Goal: Task Accomplishment & Management: Manage account settings

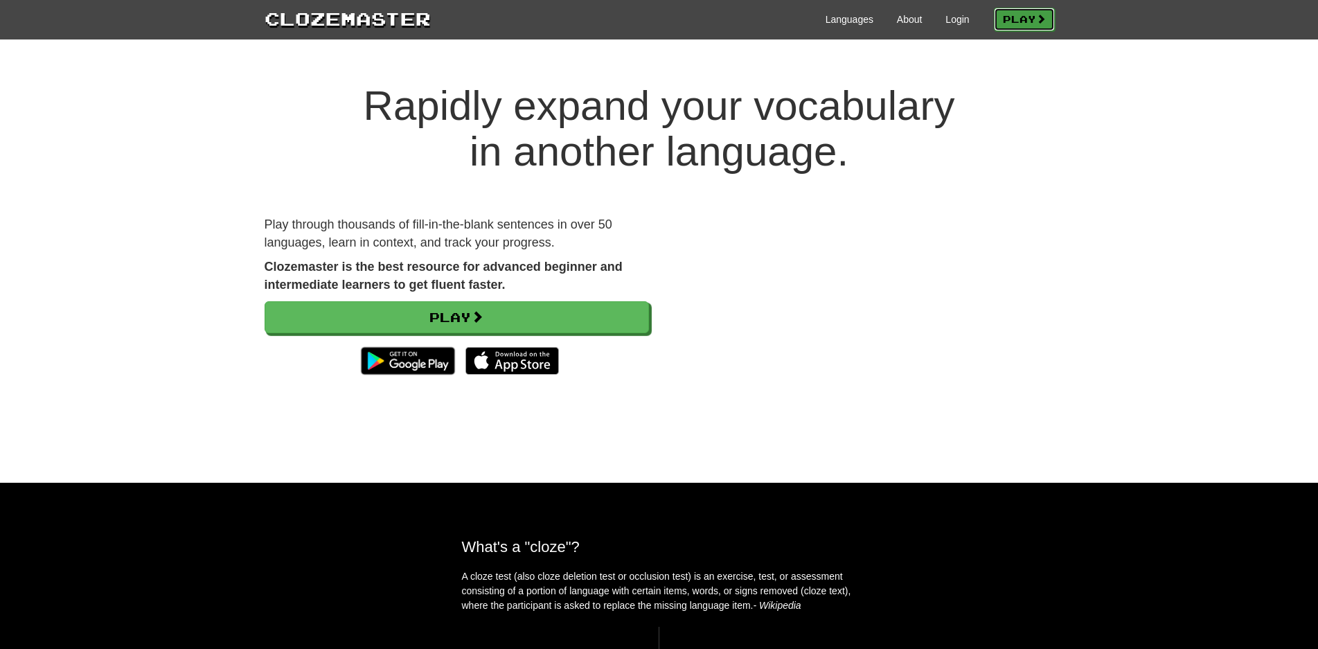
click at [1031, 22] on link "Play" at bounding box center [1024, 20] width 61 height 24
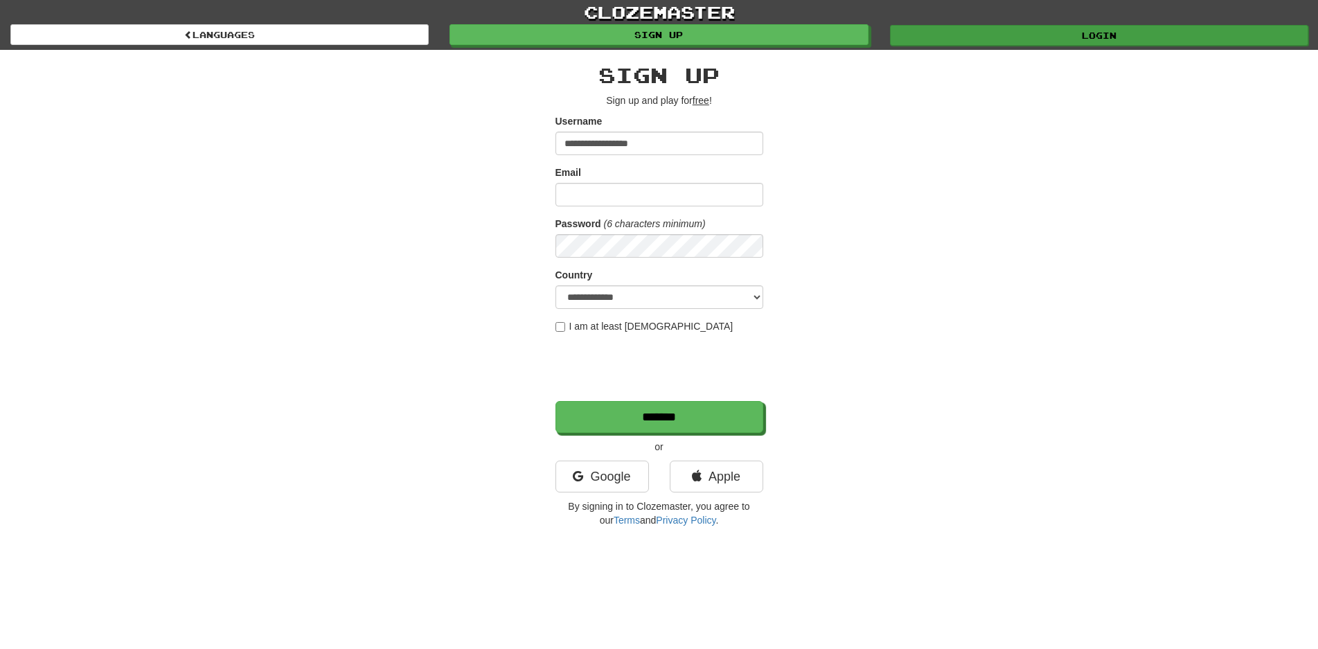
type input "**********"
click at [931, 39] on link "Login" at bounding box center [1099, 35] width 418 height 21
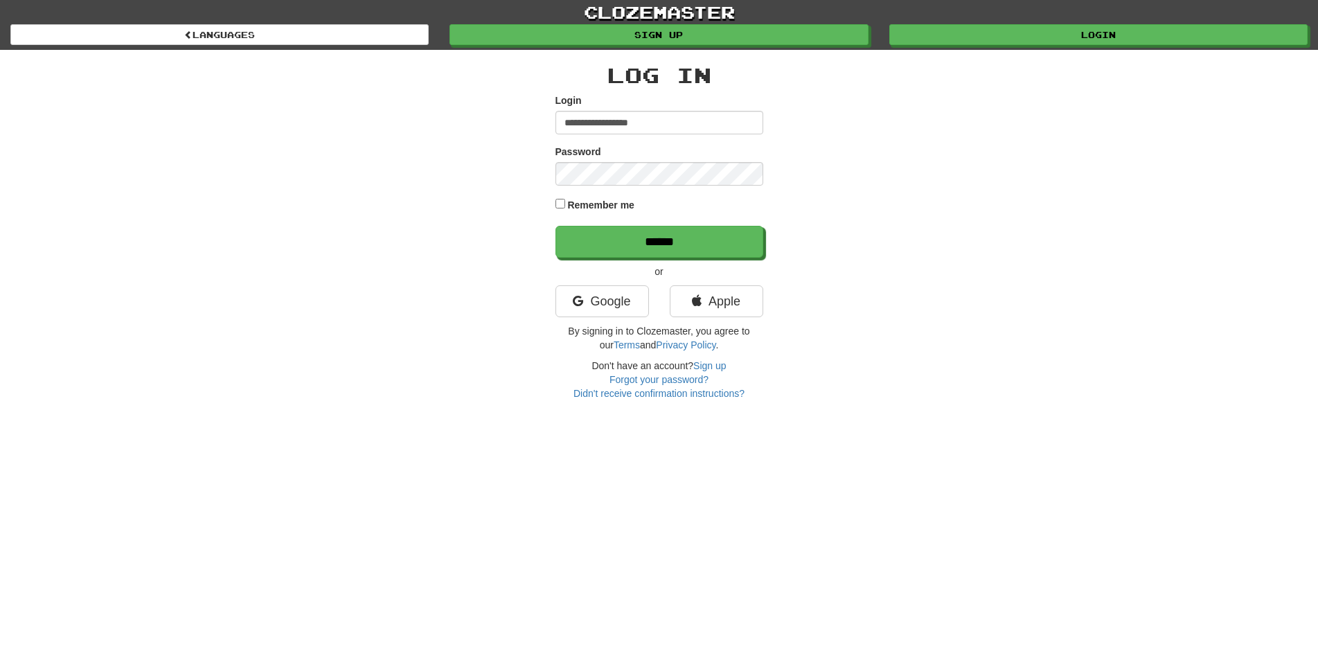
type input "**********"
click at [578, 201] on label "Remember me" at bounding box center [600, 205] width 67 height 14
click at [597, 228] on input "******" at bounding box center [660, 243] width 208 height 32
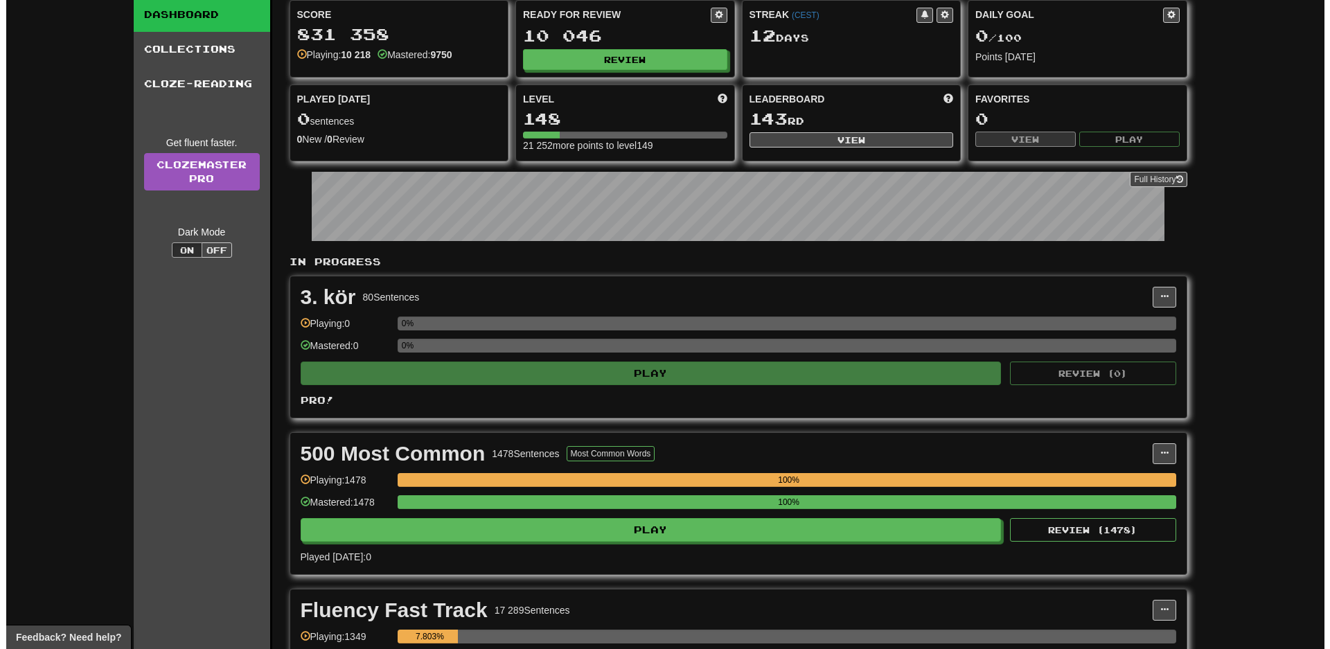
scroll to position [283, 0]
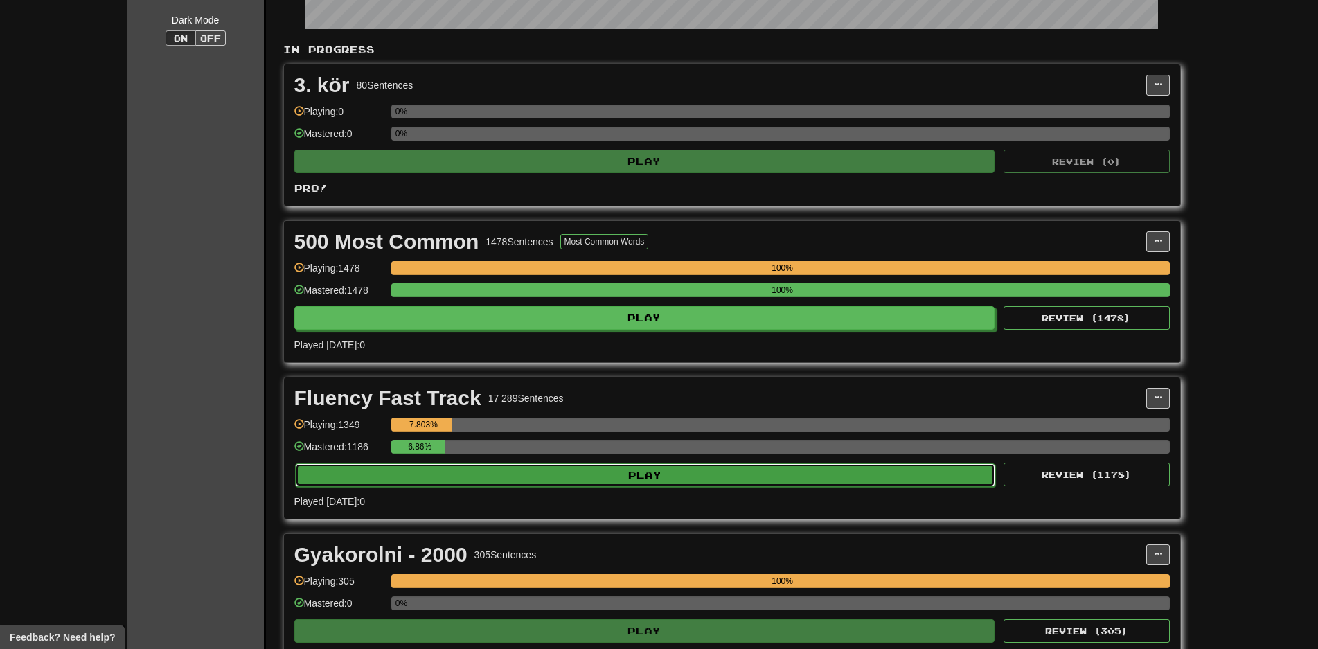
click at [813, 474] on button "Play" at bounding box center [645, 475] width 701 height 24
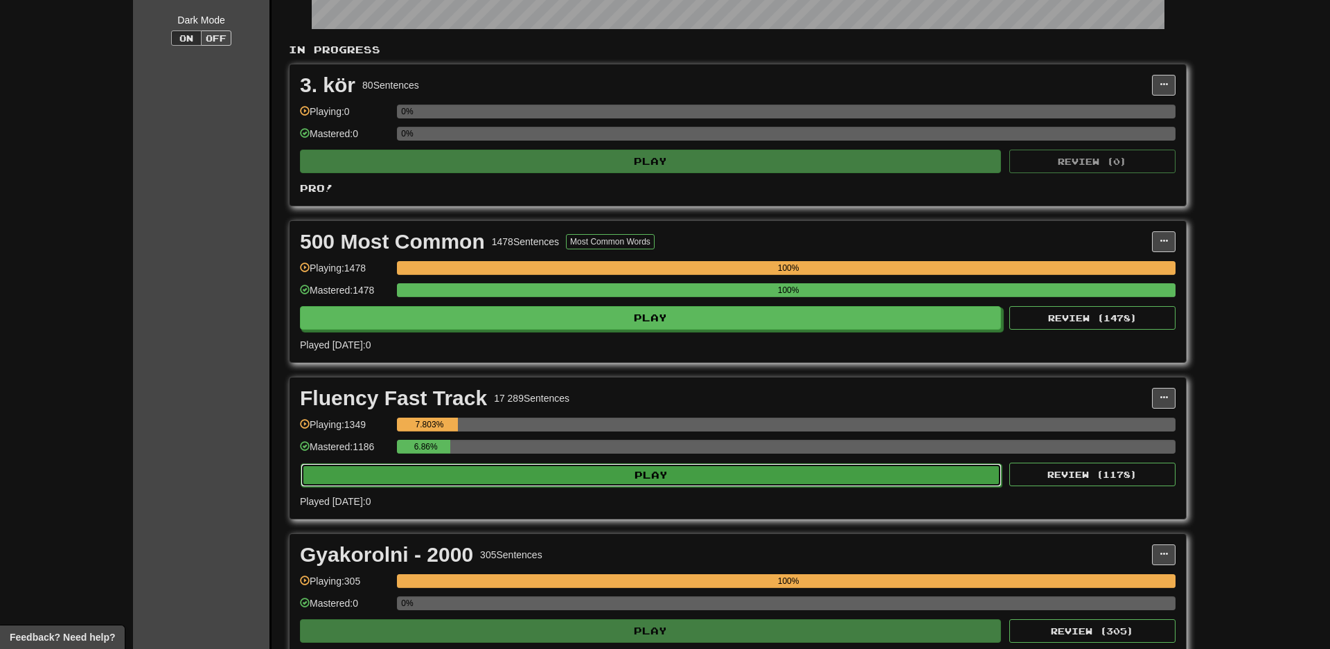
select select "**"
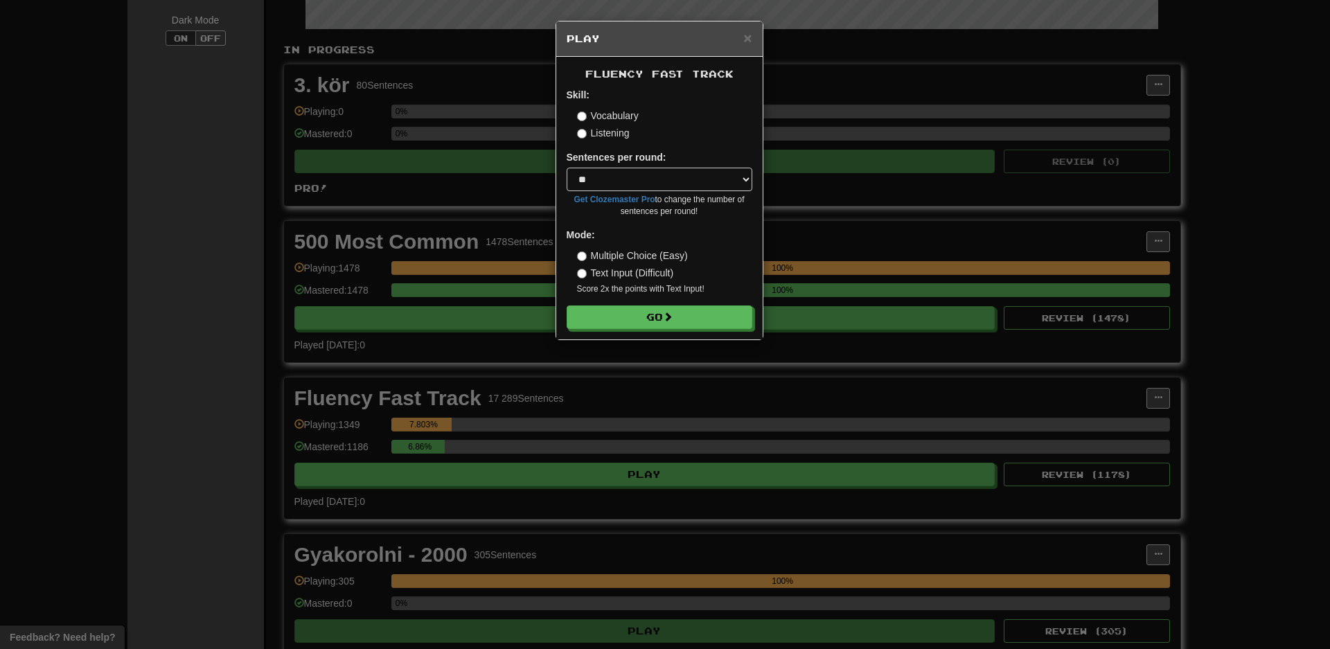
click at [147, 188] on div "× Play Fluency Fast Track Skill: Vocabulary Listening Sentences per round: * **…" at bounding box center [665, 324] width 1330 height 649
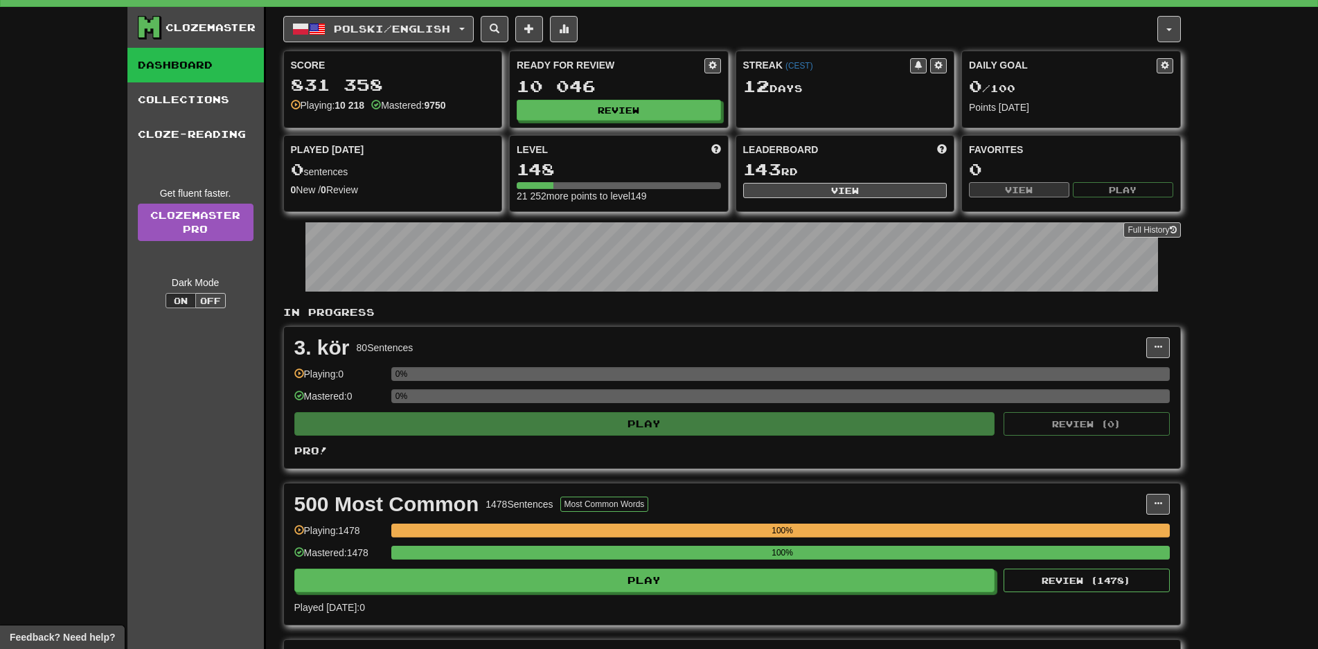
scroll to position [0, 0]
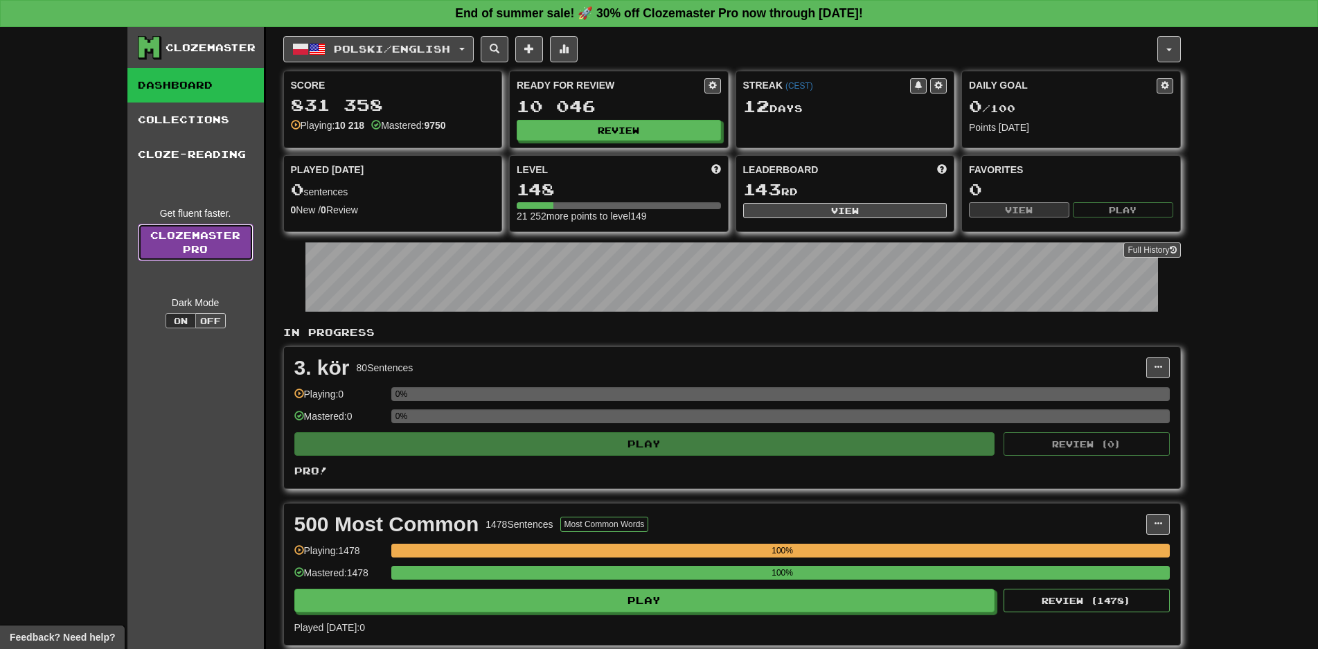
click at [193, 224] on link "Clozemaster Pro" at bounding box center [196, 242] width 116 height 37
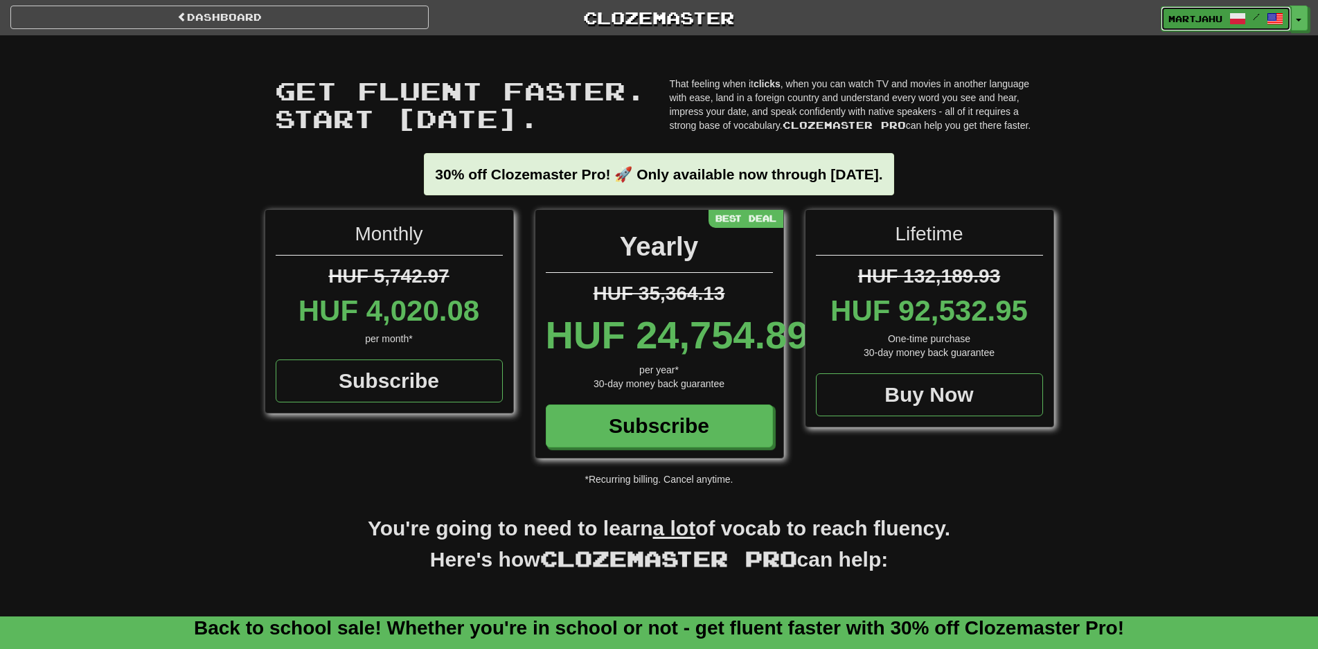
click at [1191, 15] on span "martjahu" at bounding box center [1196, 18] width 54 height 12
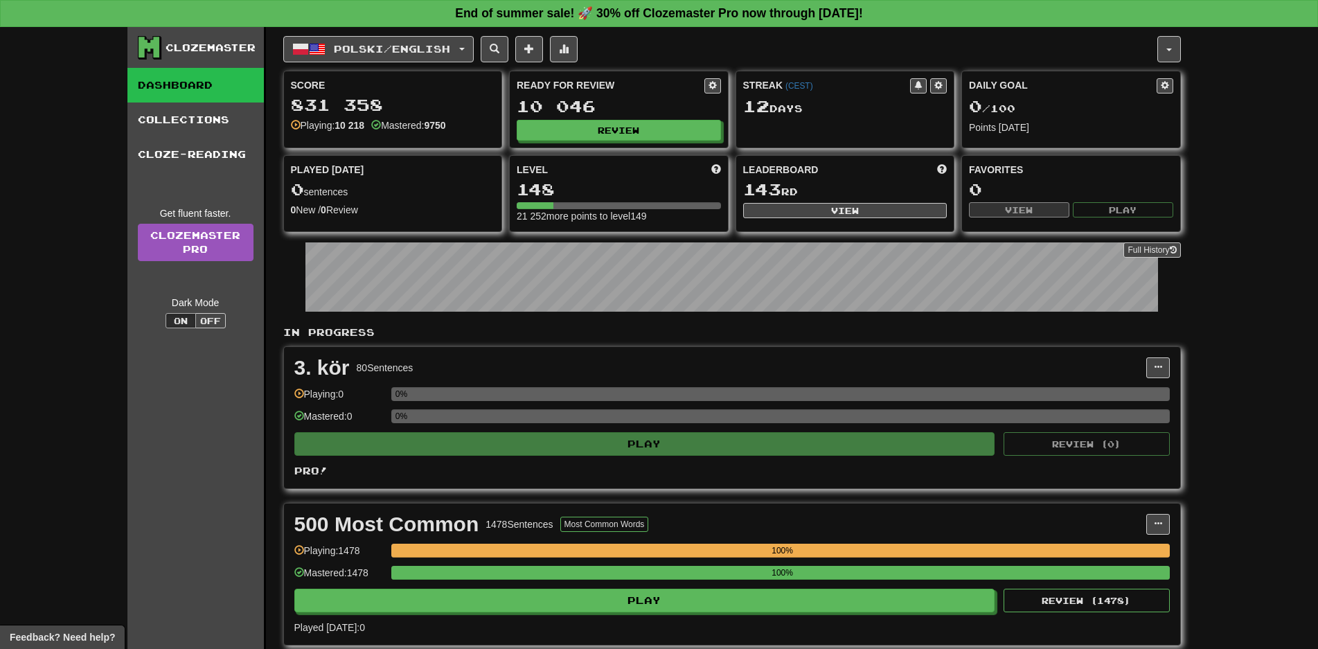
click at [218, 49] on div "Clozemaster" at bounding box center [211, 48] width 90 height 14
click at [211, 127] on link "Collections" at bounding box center [195, 120] width 136 height 35
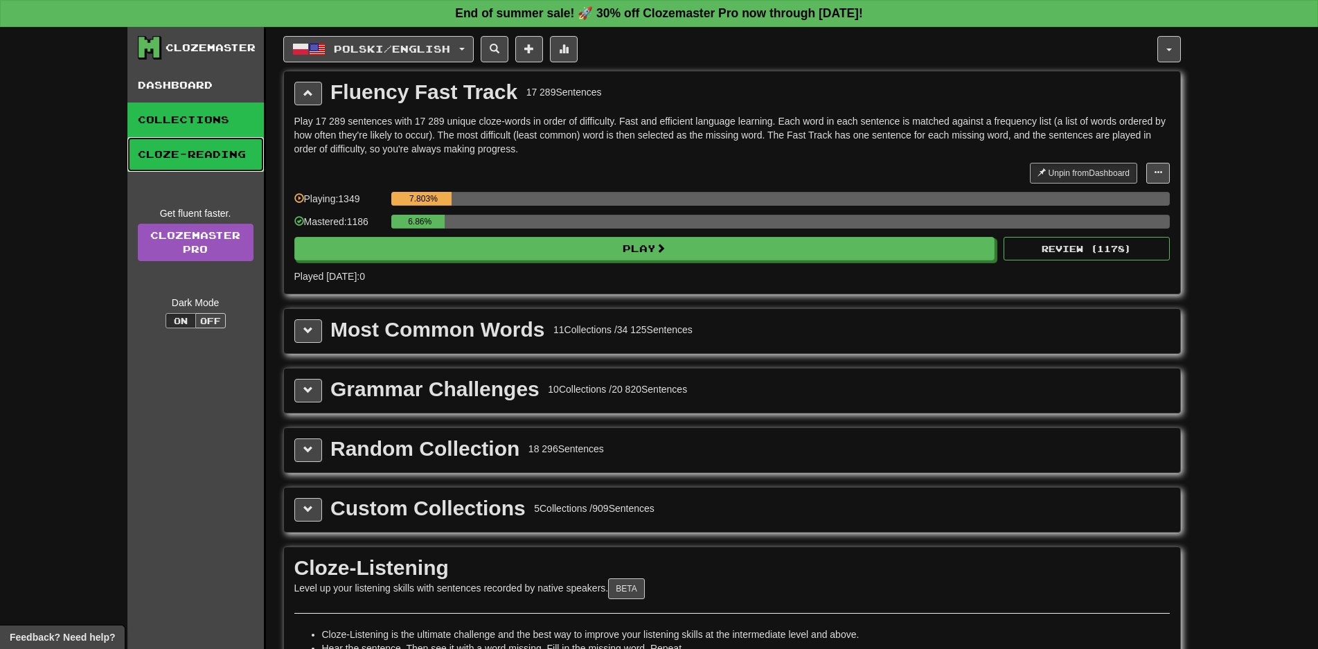
click at [206, 144] on link "Cloze-Reading" at bounding box center [195, 154] width 136 height 35
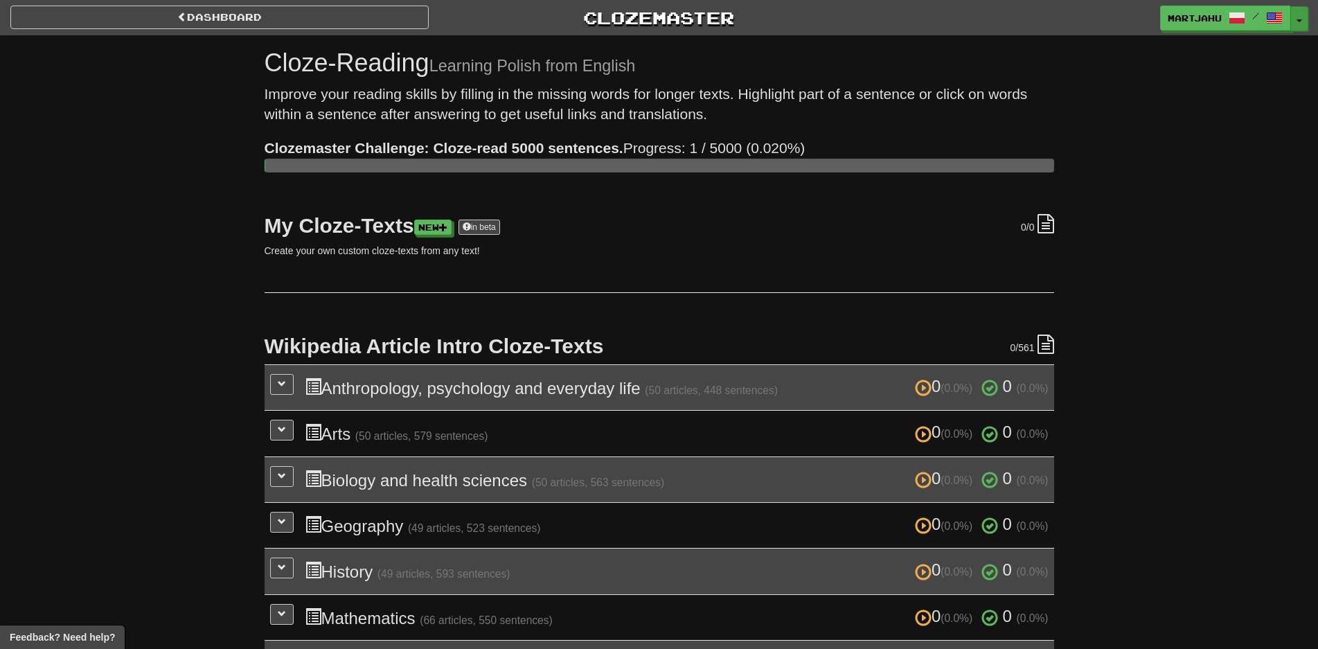
click at [1302, 26] on button "Toggle Dropdown" at bounding box center [1299, 18] width 18 height 25
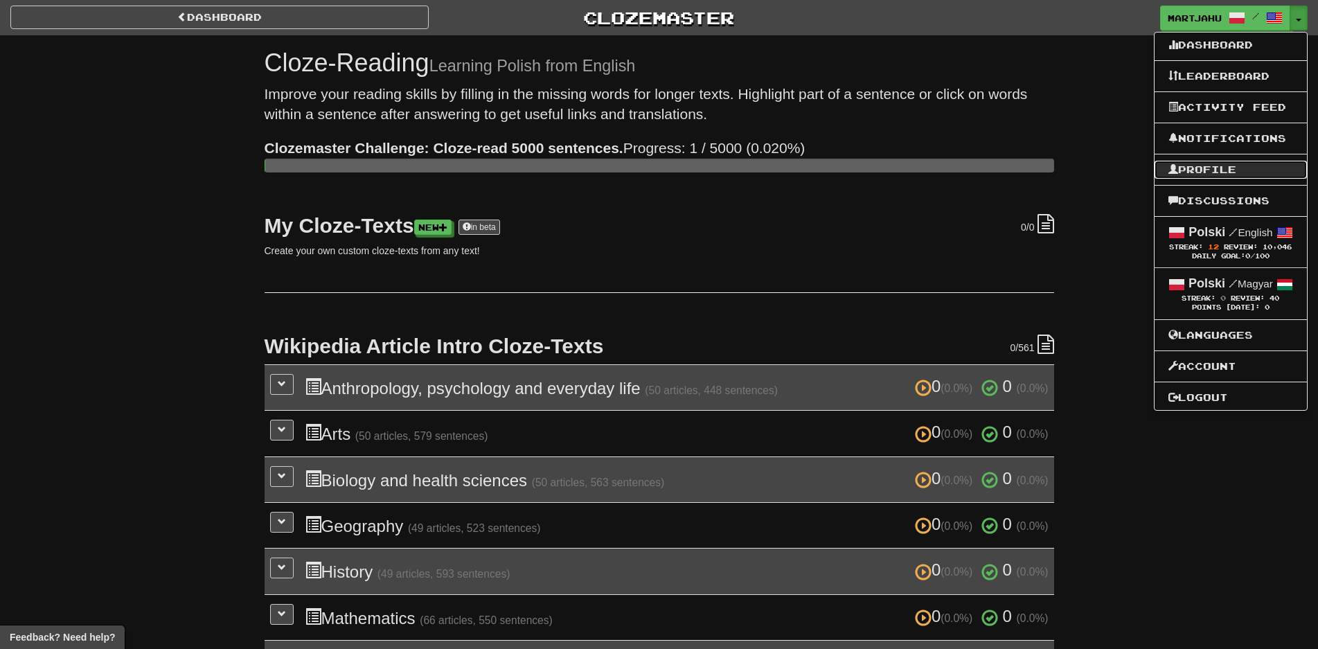
click at [1232, 176] on link "Profile" at bounding box center [1231, 170] width 152 height 18
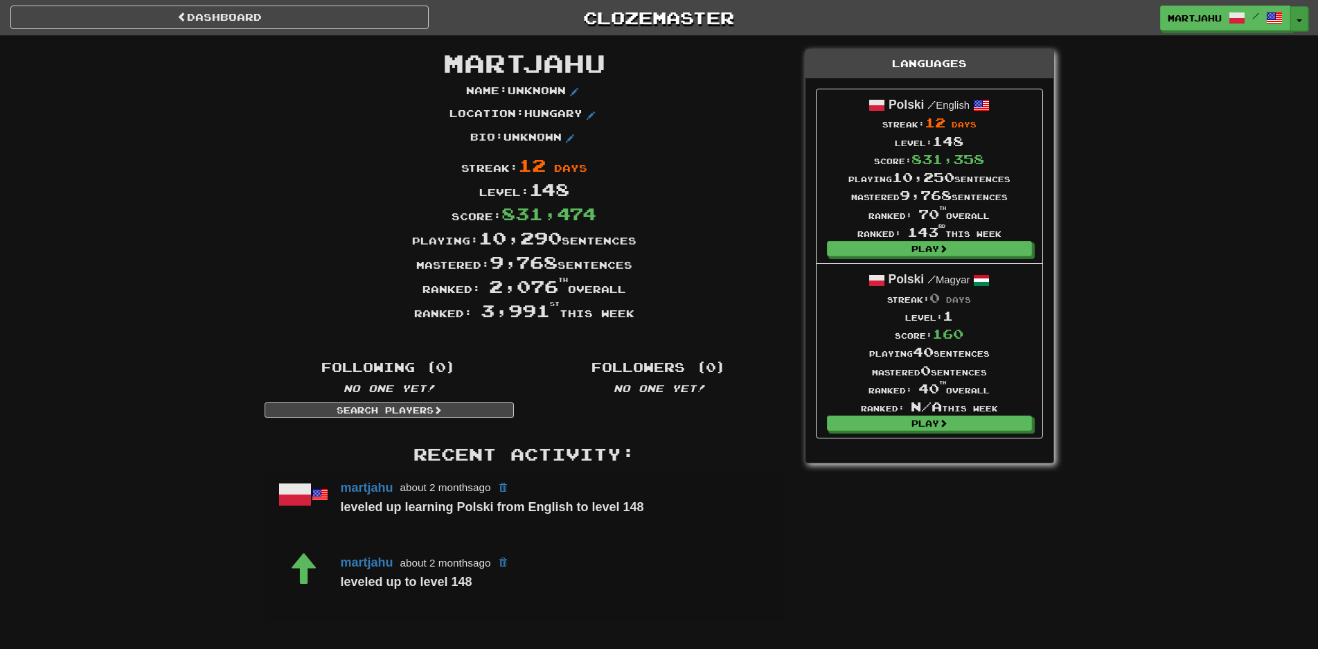
click at [1304, 27] on button "Toggle Dropdown" at bounding box center [1299, 18] width 18 height 25
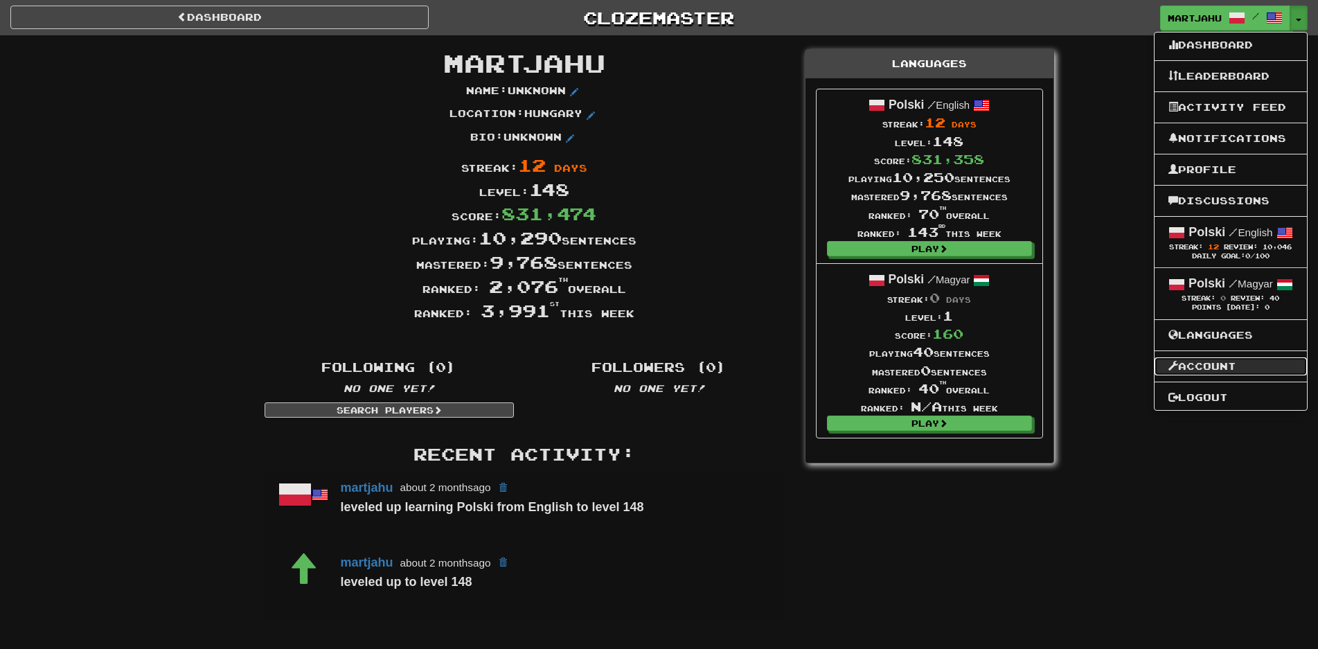
click at [1230, 359] on link "Account" at bounding box center [1231, 366] width 152 height 18
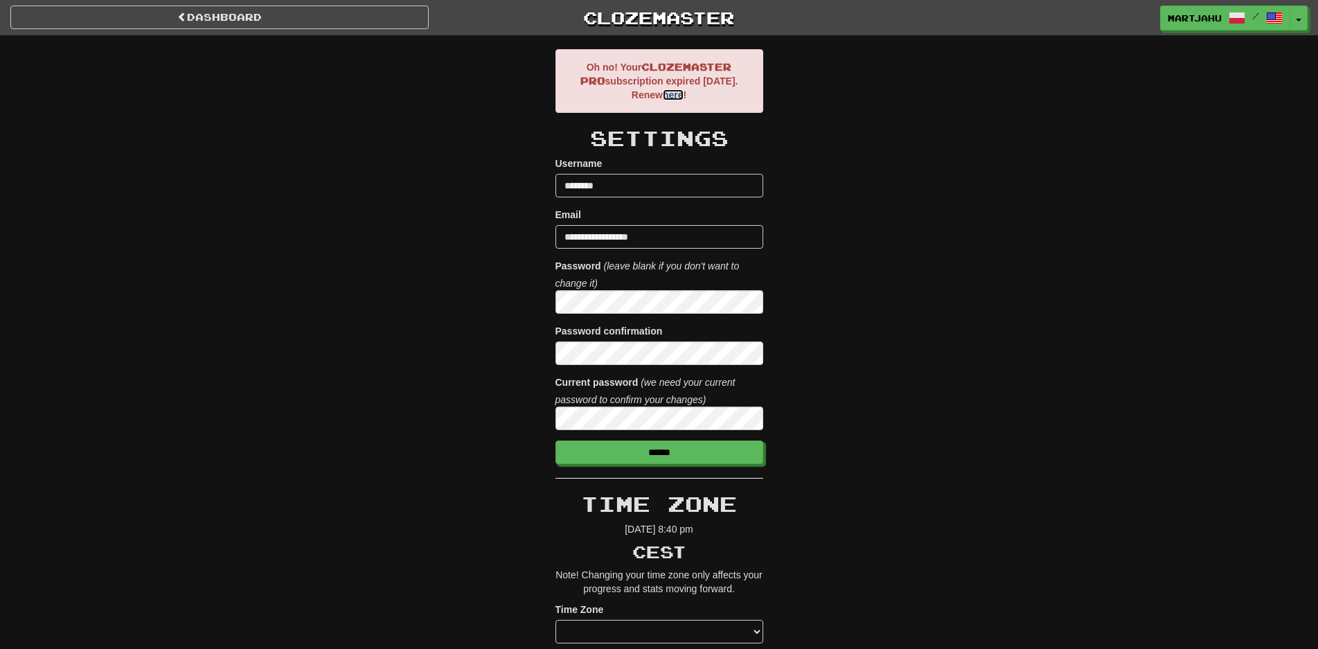
click at [667, 91] on link "here" at bounding box center [673, 94] width 21 height 11
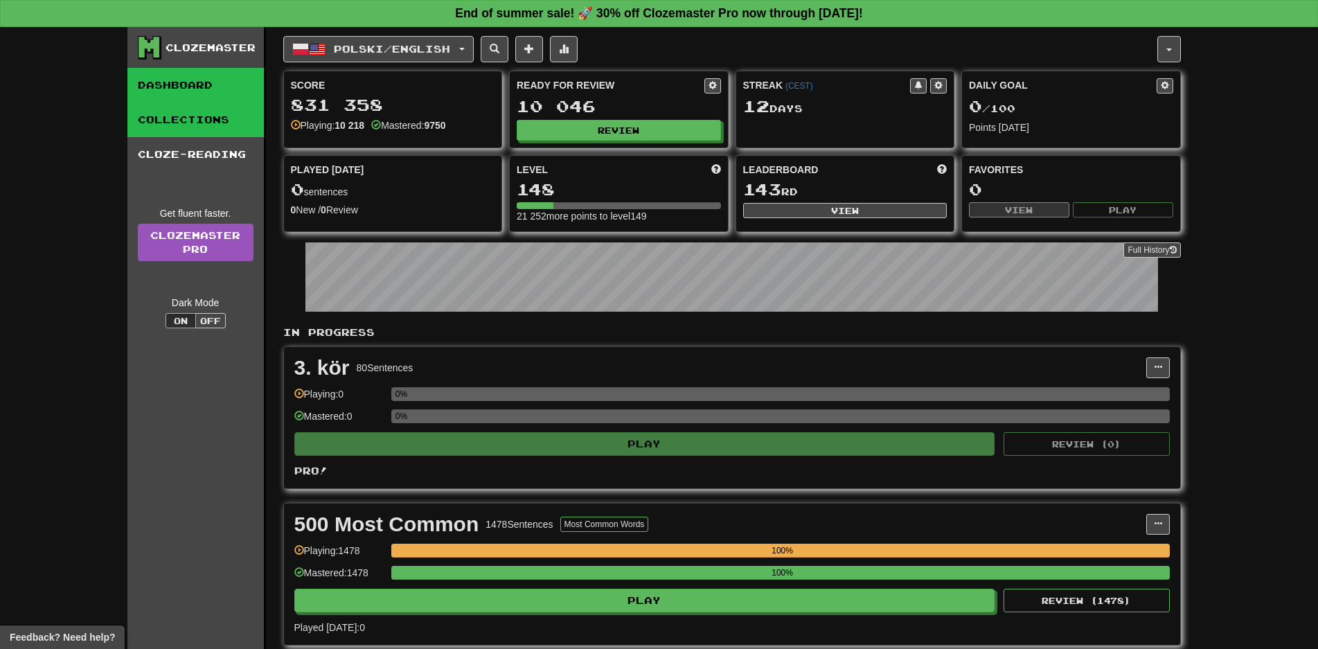
click at [172, 130] on link "Collections" at bounding box center [195, 120] width 136 height 35
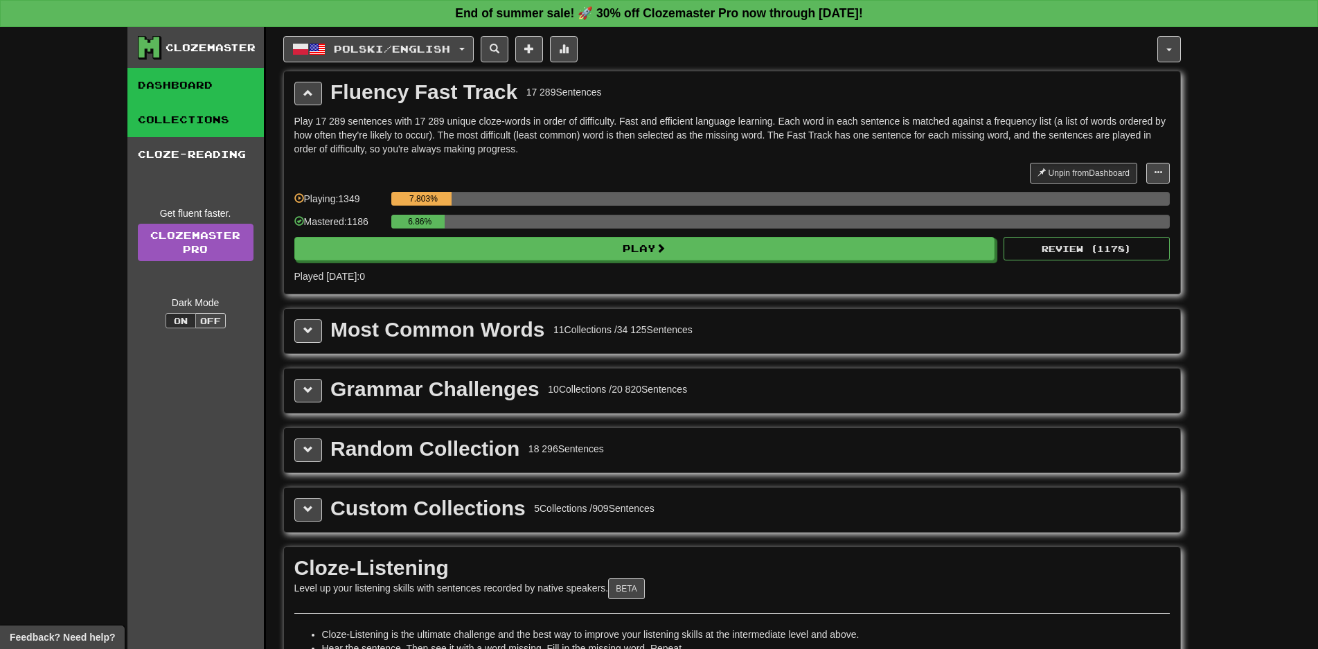
click at [180, 89] on link "Dashboard" at bounding box center [195, 85] width 136 height 35
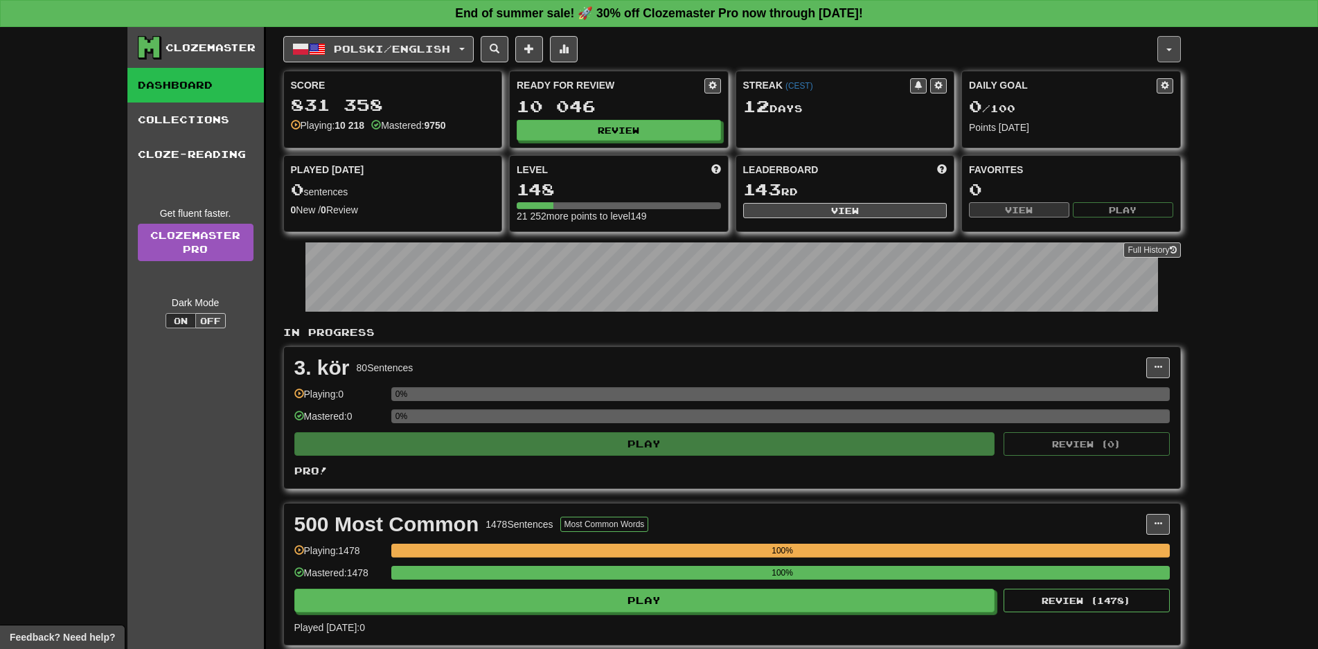
click at [1165, 47] on button "button" at bounding box center [1169, 49] width 24 height 26
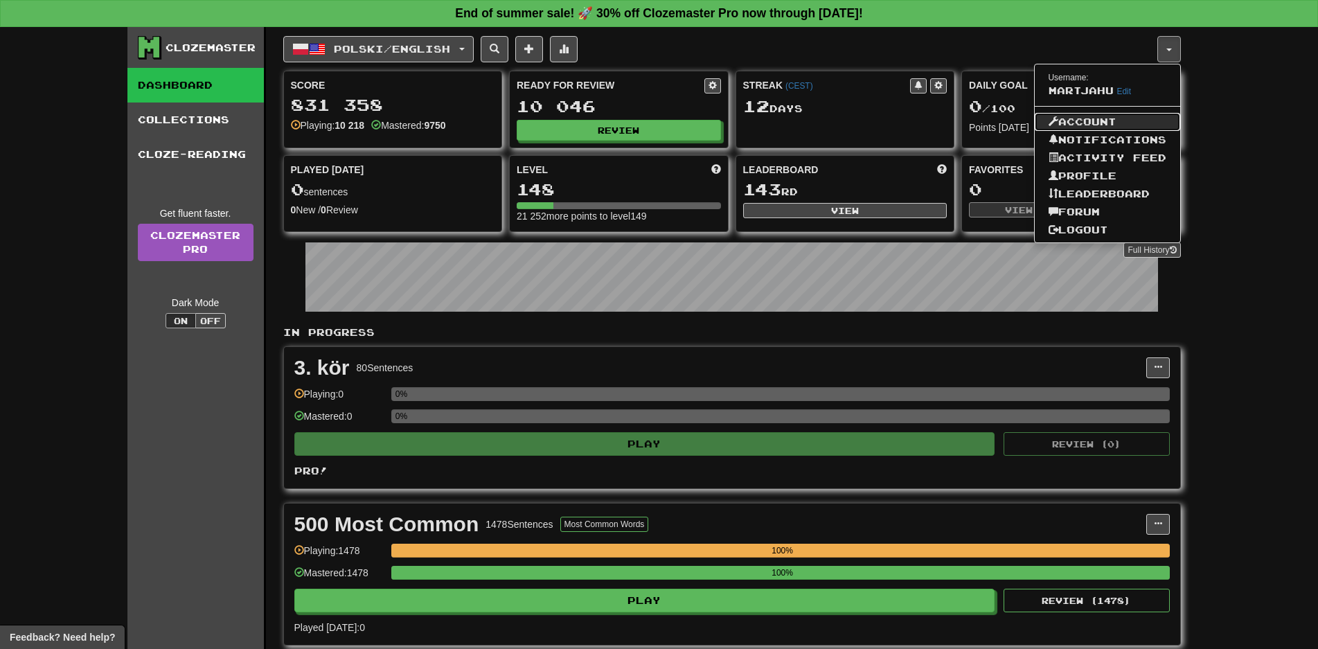
click at [1105, 123] on link "Account" at bounding box center [1107, 122] width 145 height 18
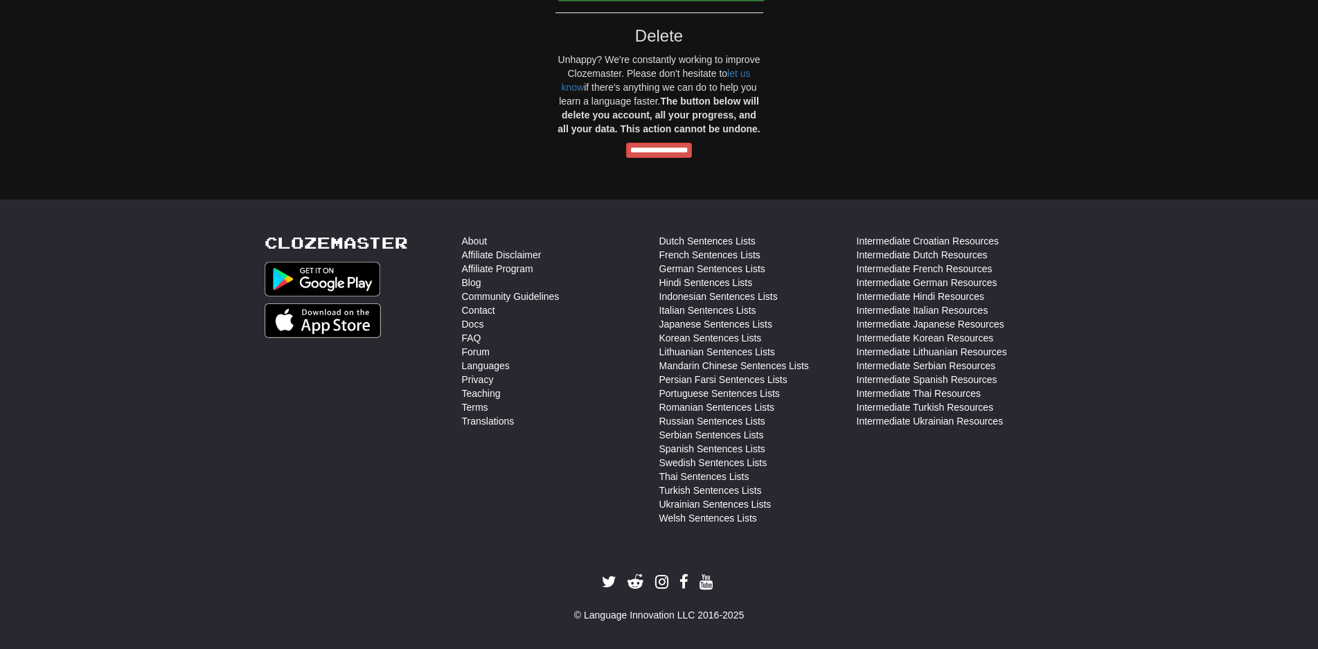
scroll to position [1421, 0]
